Goal: Find specific page/section: Find specific page/section

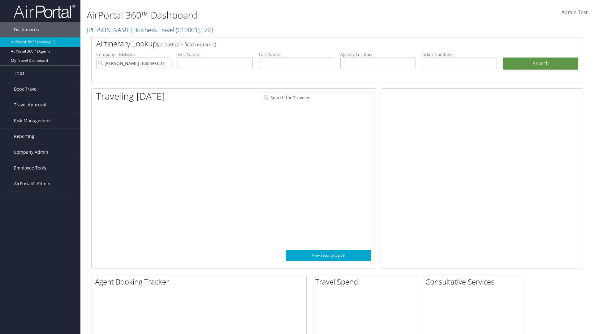
click at [40, 73] on link "Trips" at bounding box center [40, 73] width 80 height 15
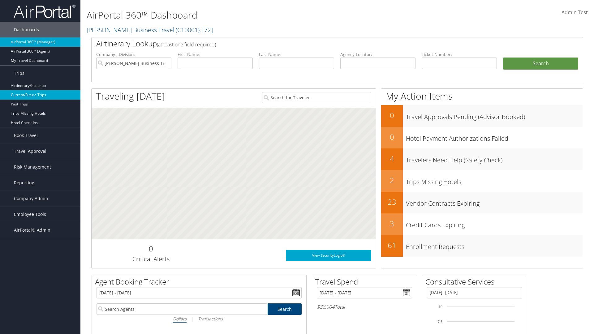
click at [40, 95] on link "Current/Future Trips" at bounding box center [40, 94] width 80 height 9
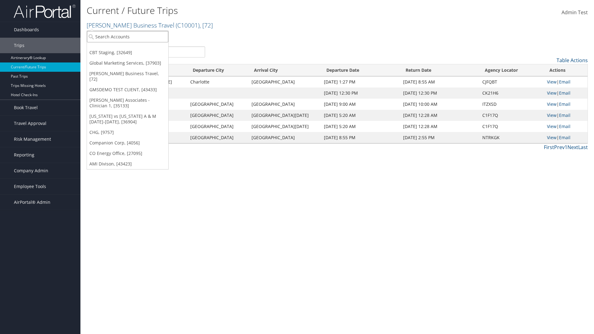
click at [127, 36] on input "search" at bounding box center [127, 36] width 81 height 11
type input "CBTSTG"
click at [127, 48] on div "CBT Staging (CBTSTG), [32649]" at bounding box center [128, 48] width 88 height 6
